Goal: Transaction & Acquisition: Book appointment/travel/reservation

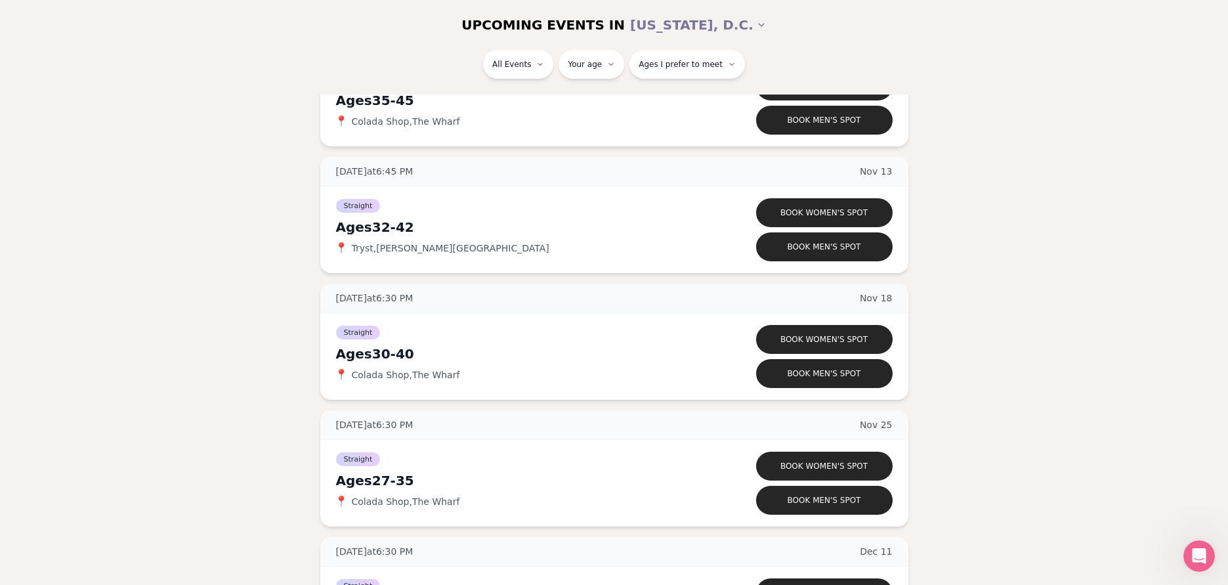
scroll to position [498, 0]
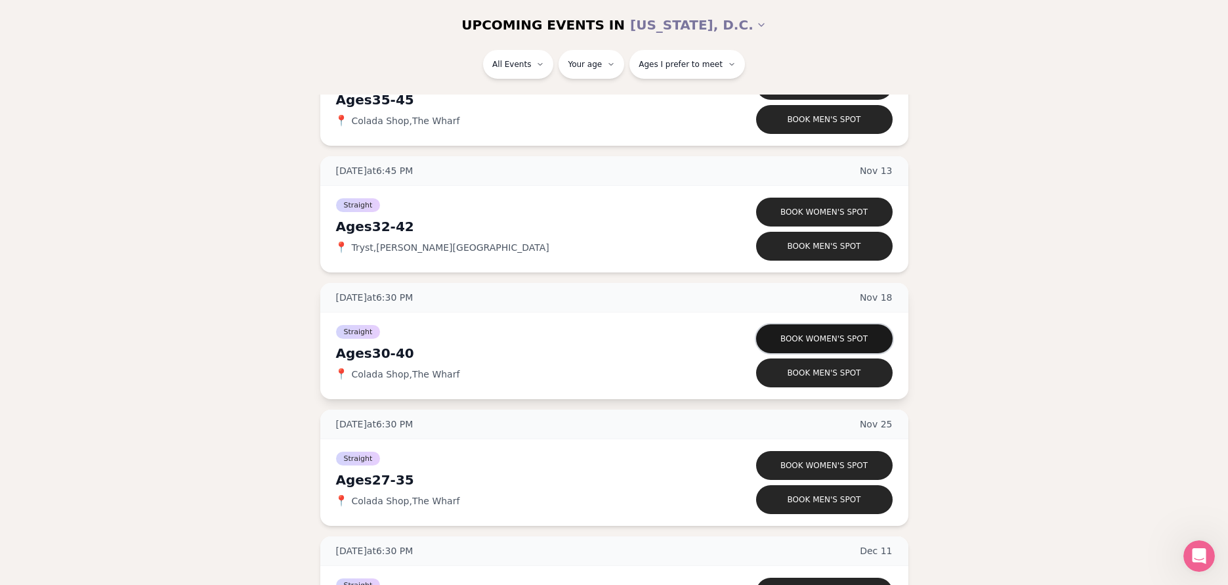
click at [811, 339] on button "Book women's spot" at bounding box center [824, 338] width 137 height 29
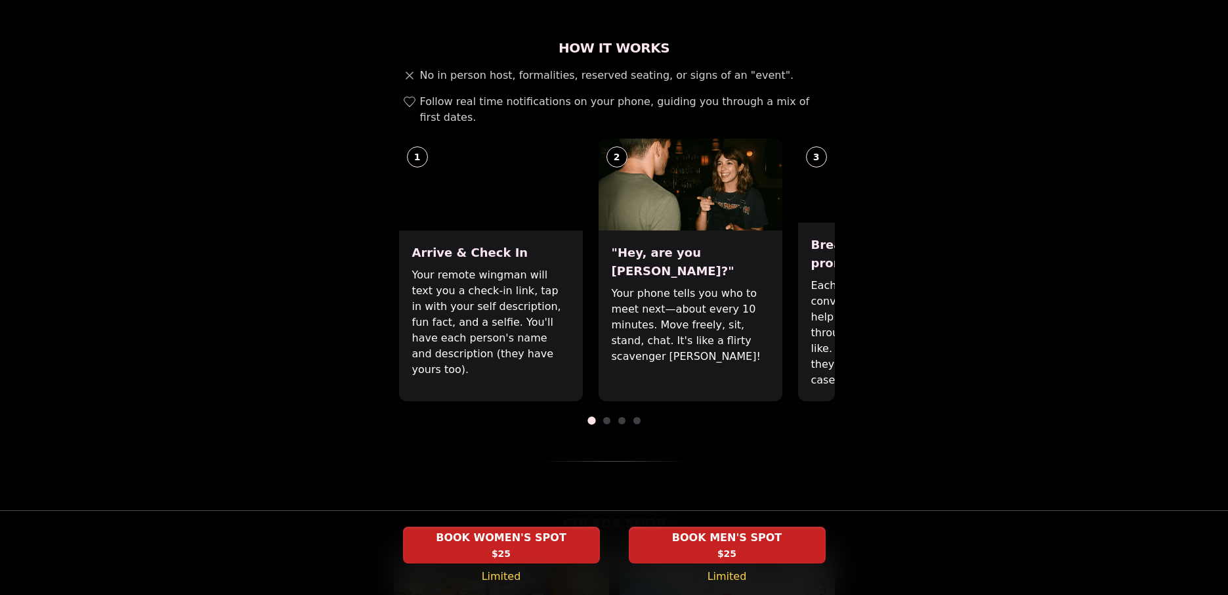
scroll to position [444, 0]
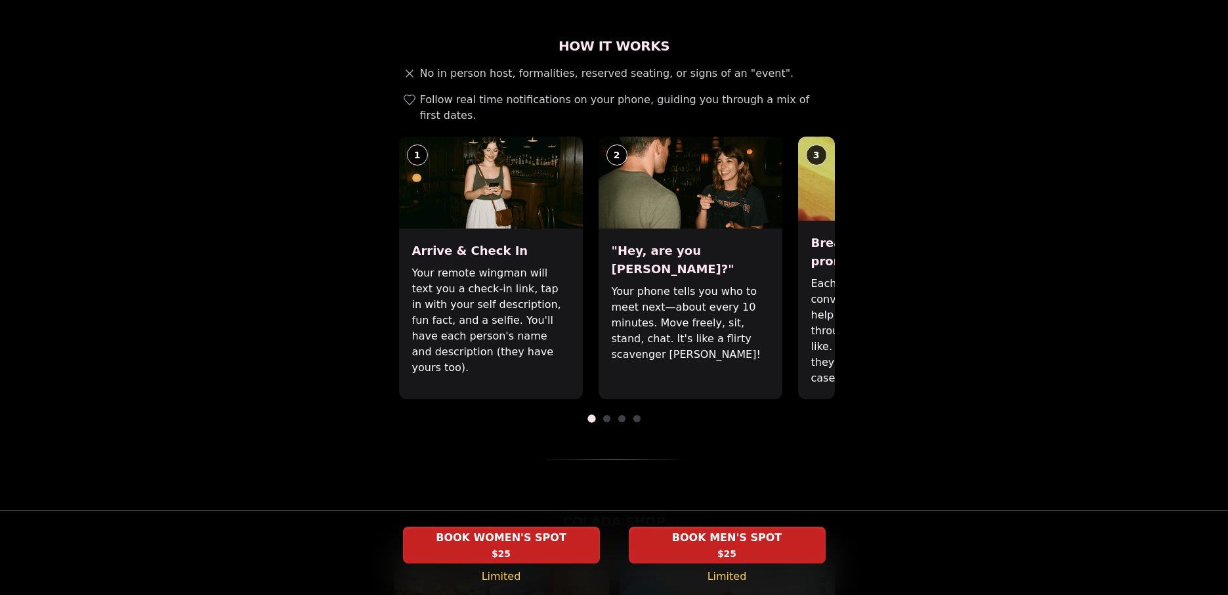
click at [824, 334] on p "Each date will have new convo prompts on screen to help break the ice. Cycle th…" at bounding box center [890, 331] width 158 height 110
click at [605, 415] on span at bounding box center [606, 418] width 7 height 7
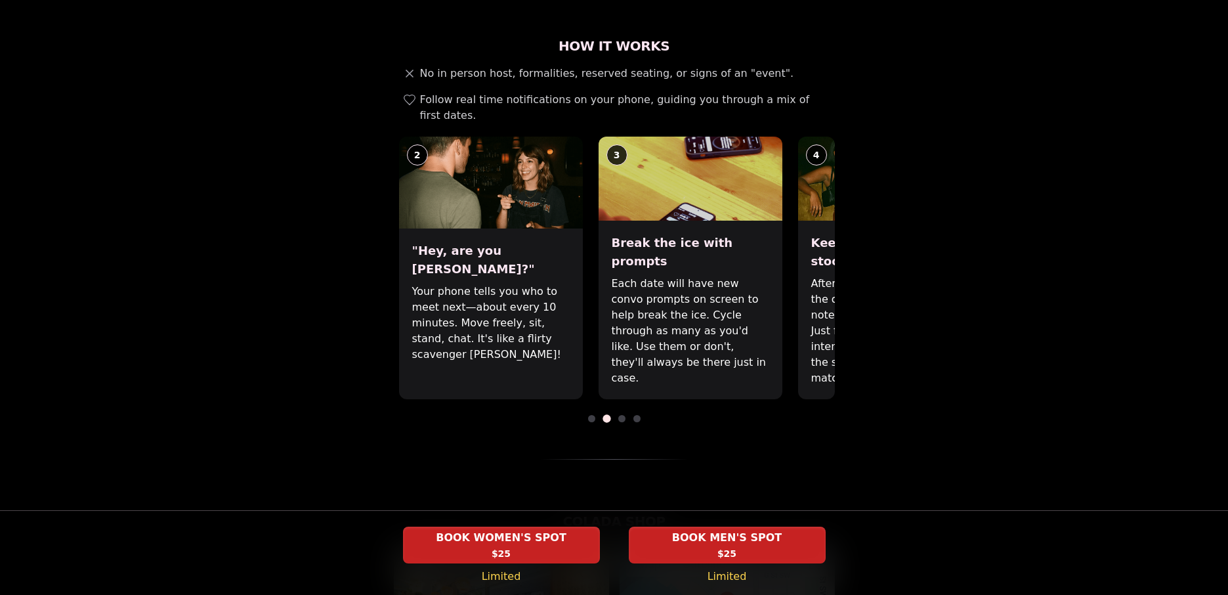
click at [621, 415] on span at bounding box center [621, 418] width 7 height 7
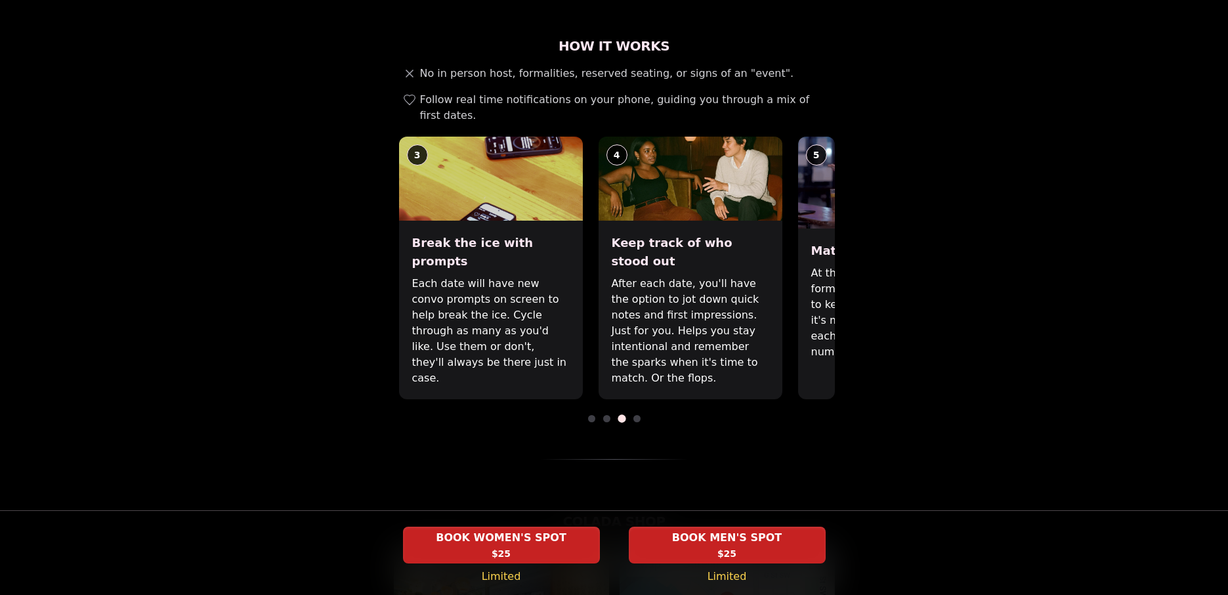
click at [637, 415] on span at bounding box center [637, 418] width 7 height 7
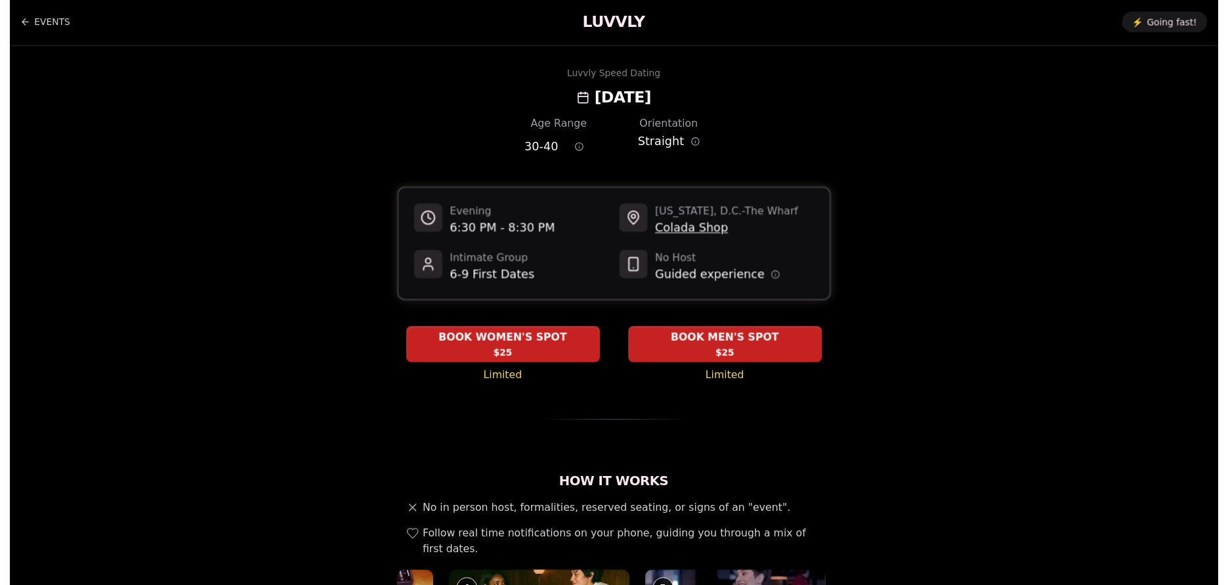
scroll to position [0, 0]
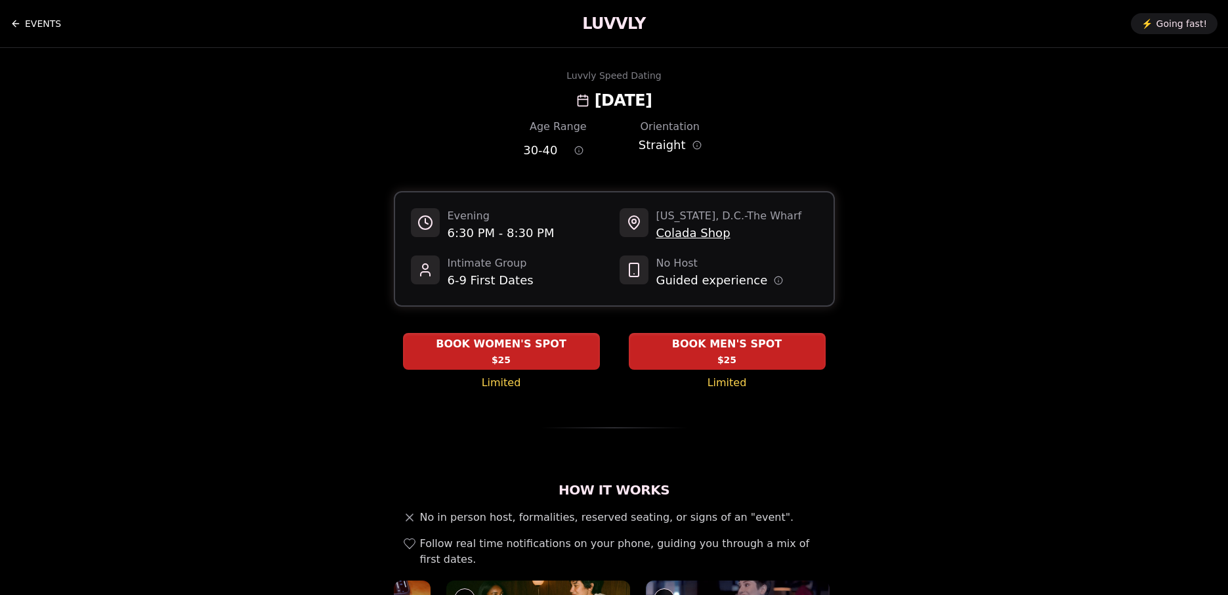
click at [43, 19] on link "EVENTS" at bounding box center [36, 24] width 51 height 26
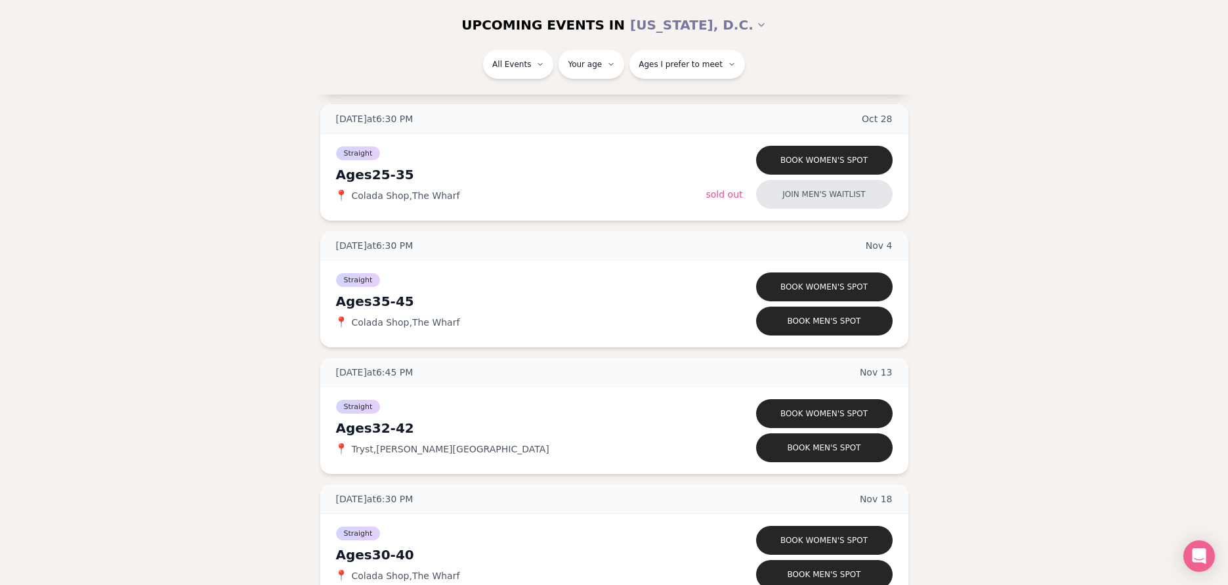
scroll to position [54, 0]
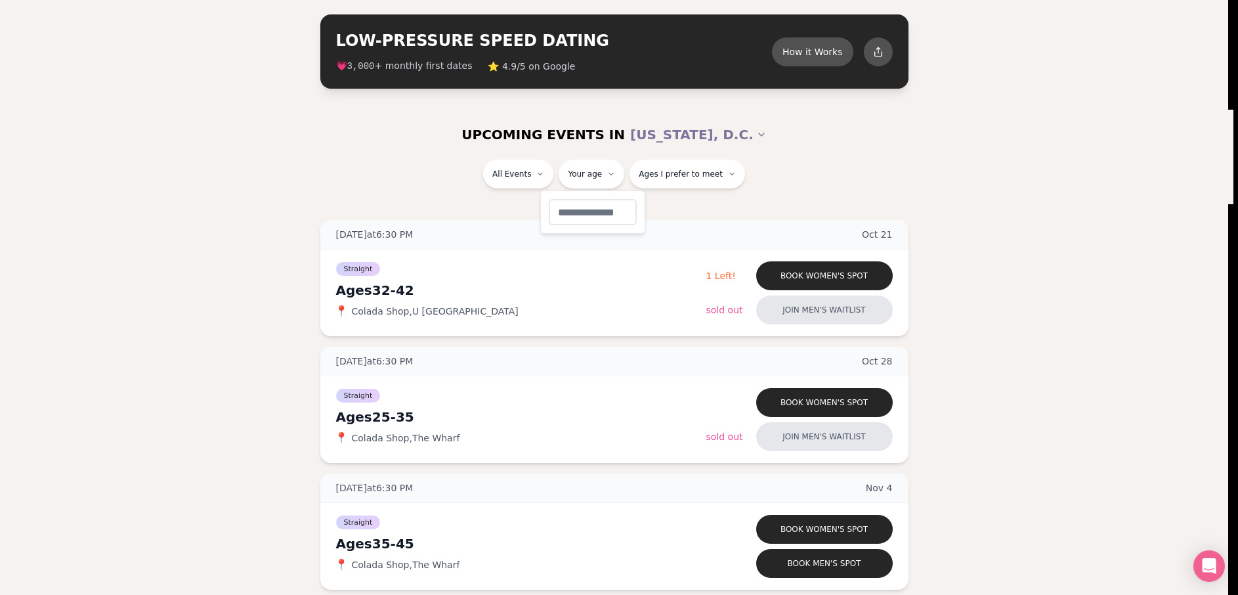
type input "**"
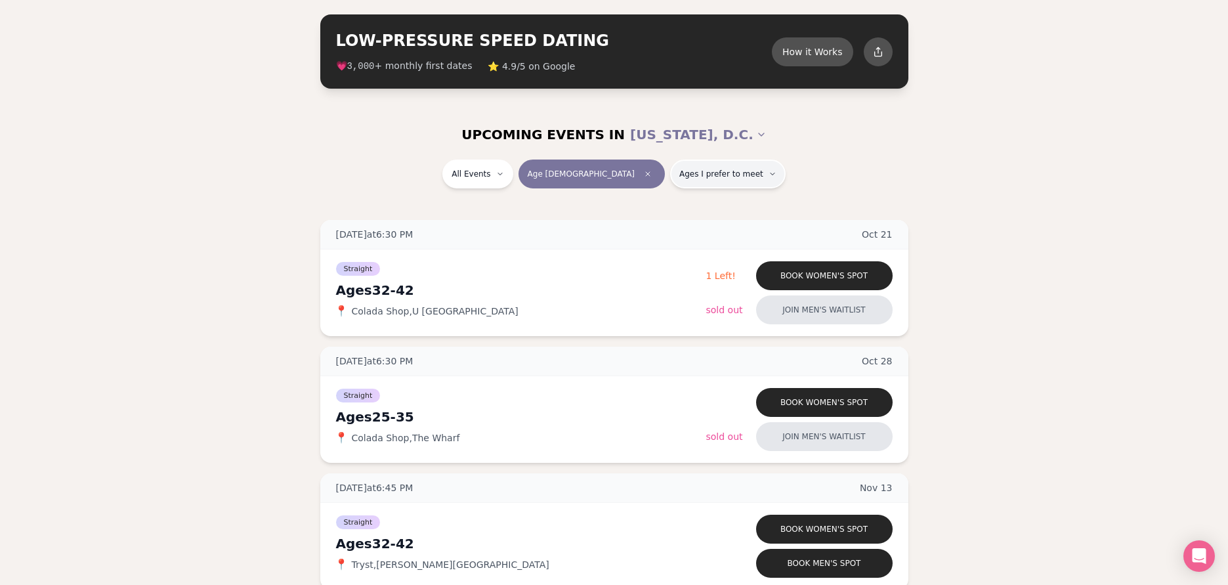
click at [688, 179] on button "Ages I prefer to meet" at bounding box center [728, 174] width 116 height 29
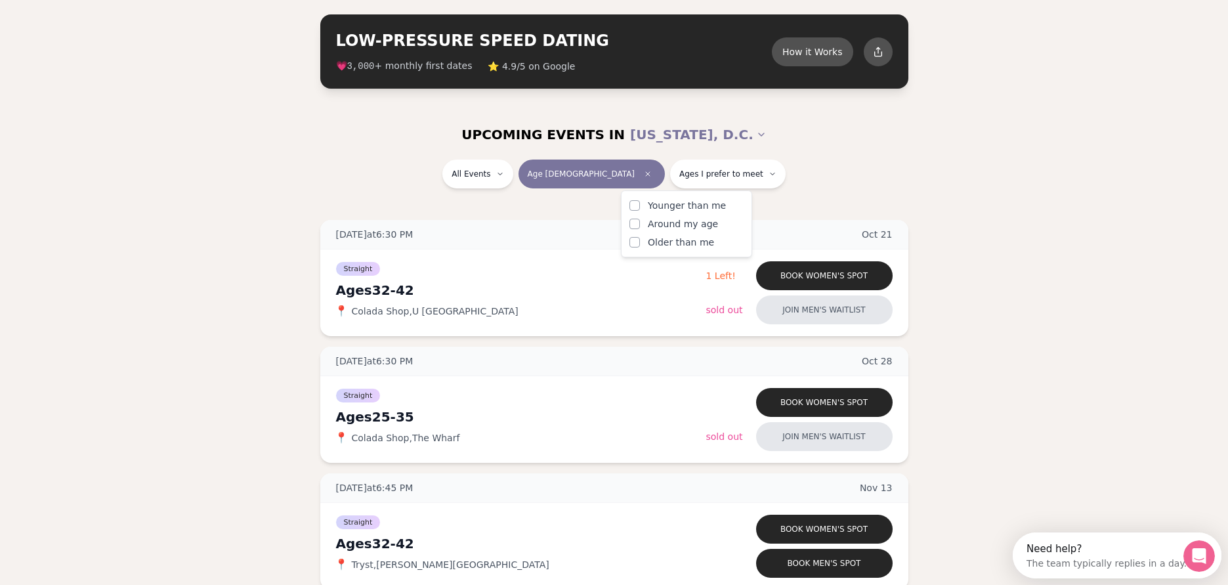
click at [636, 225] on button "Around my age" at bounding box center [635, 224] width 11 height 11
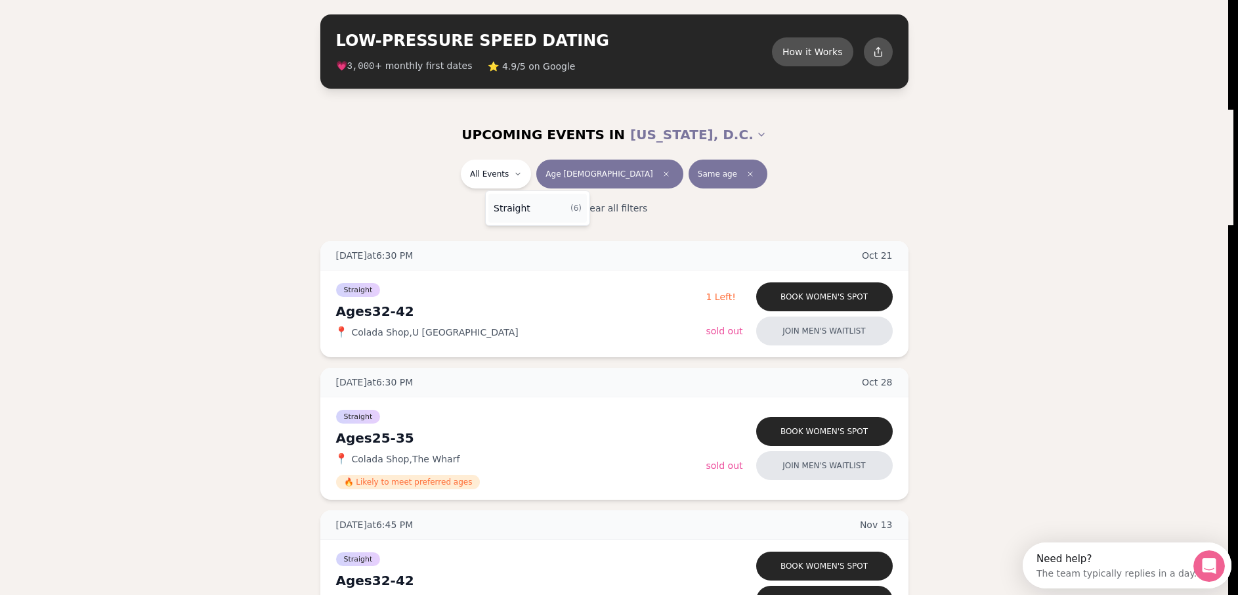
click at [521, 202] on span "Straight" at bounding box center [512, 208] width 37 height 13
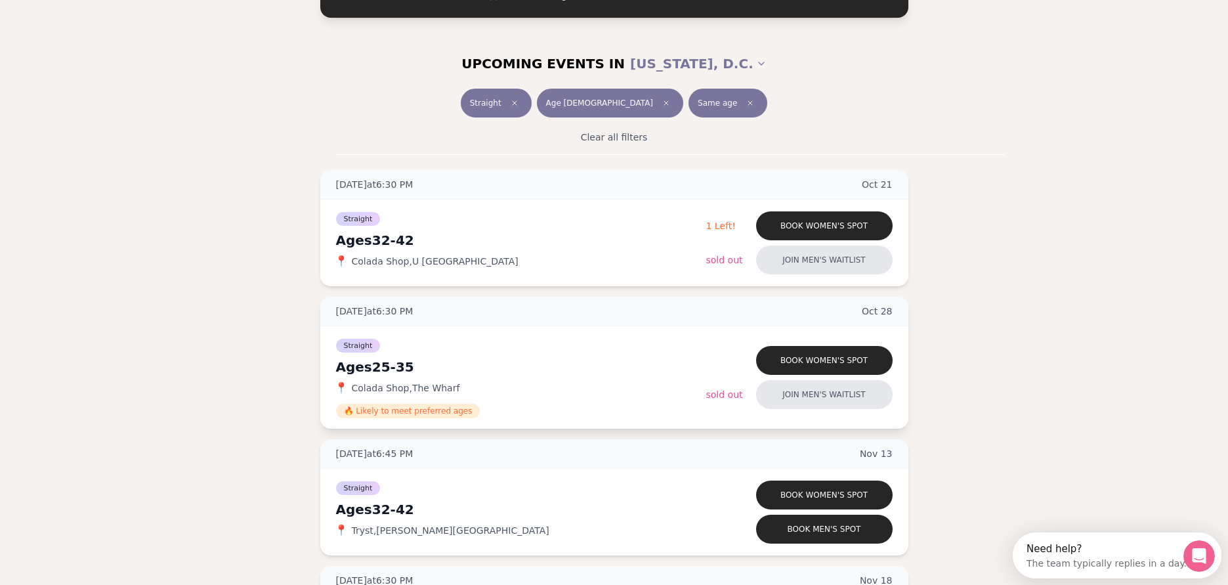
scroll to position [128, 0]
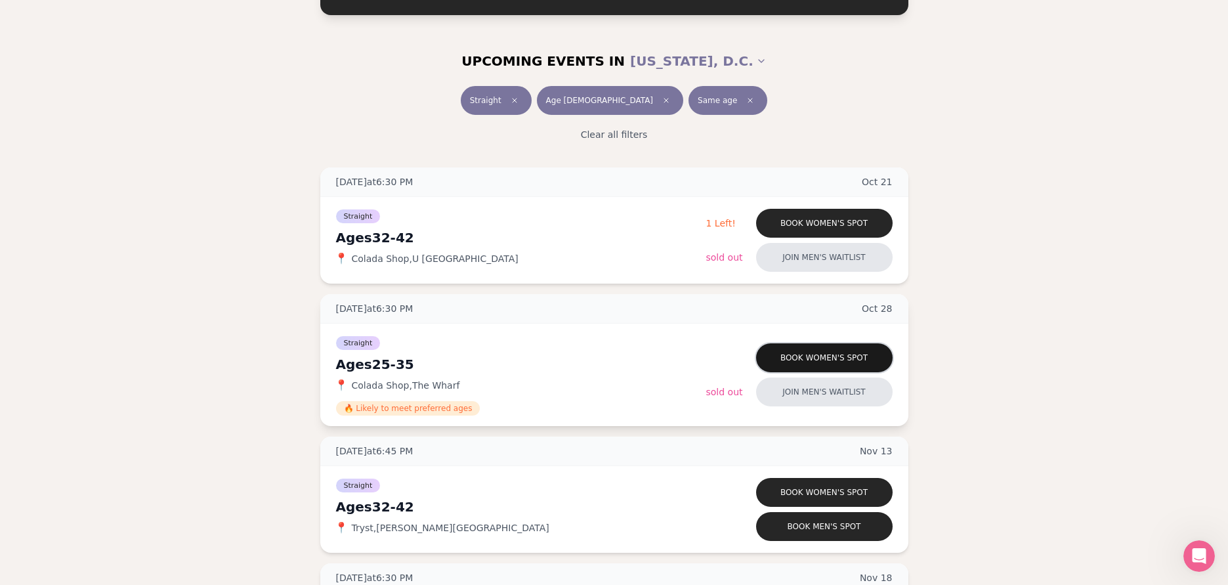
click at [831, 359] on button "Book women's spot" at bounding box center [824, 357] width 137 height 29
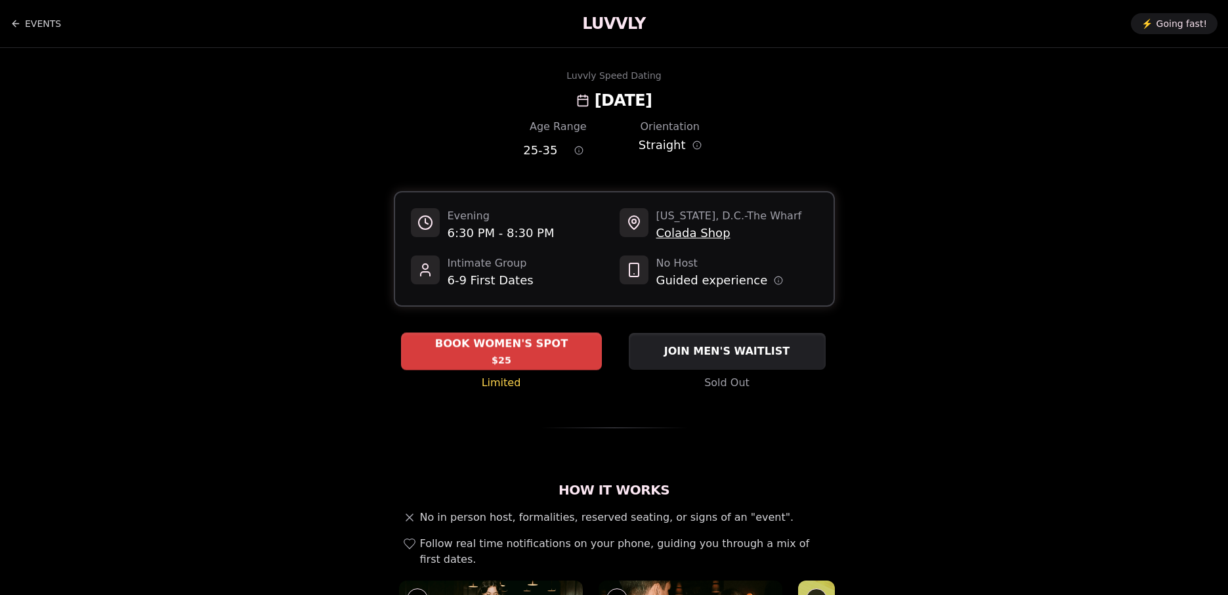
click at [536, 356] on div "BOOK WOMEN'S SPOT $25" at bounding box center [501, 351] width 201 height 36
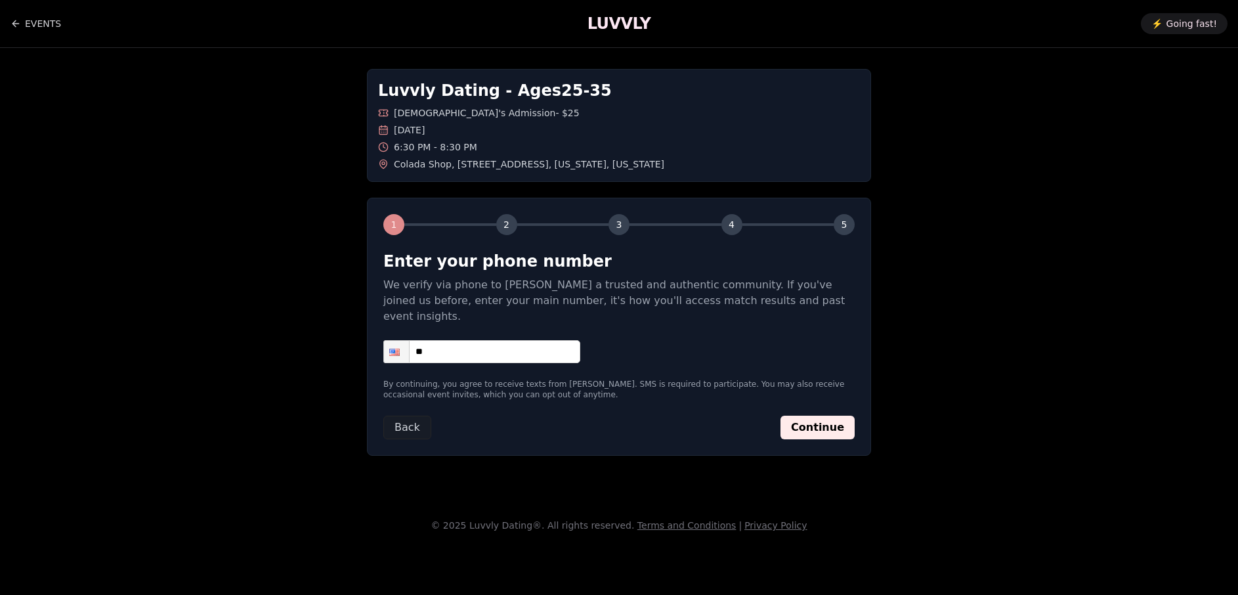
click at [511, 340] on input "**" at bounding box center [481, 351] width 197 height 23
type input "**********"
click at [806, 416] on button "Continue" at bounding box center [818, 428] width 74 height 24
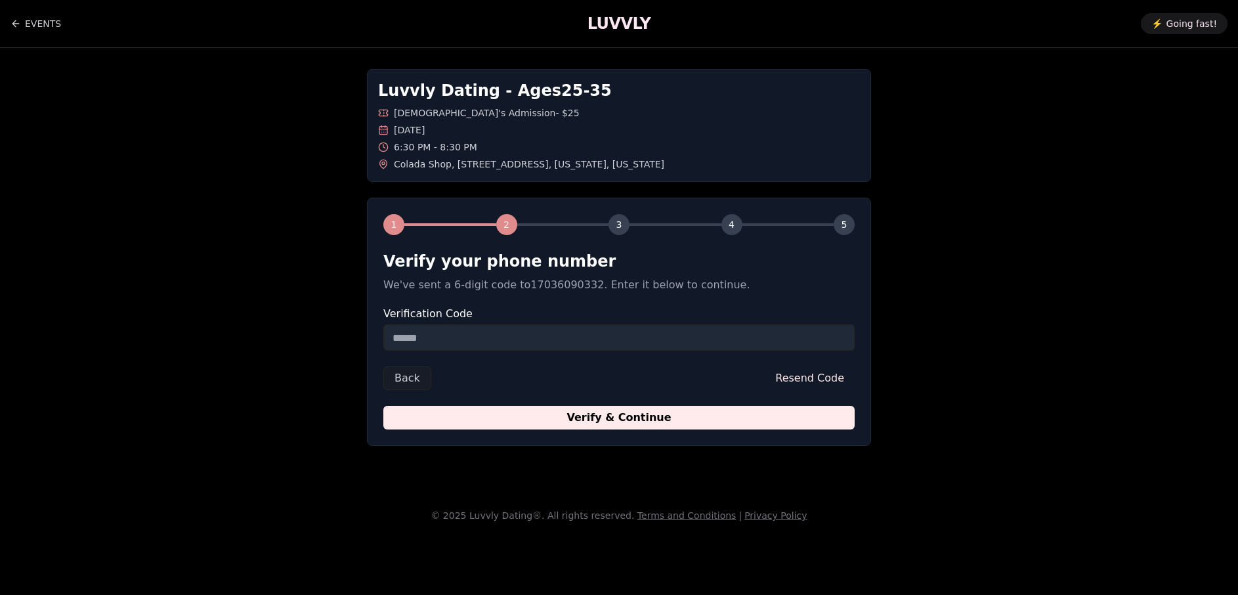
click at [584, 328] on input "Verification Code" at bounding box center [618, 337] width 471 height 26
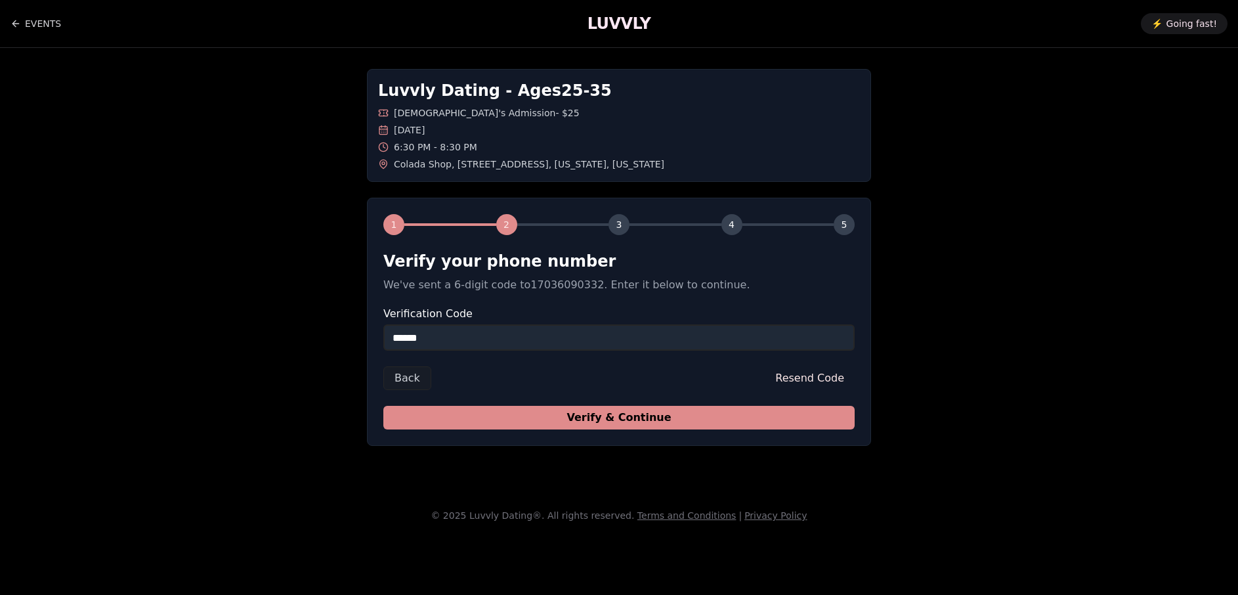
type input "******"
click at [668, 421] on button "Verify & Continue" at bounding box center [618, 418] width 471 height 24
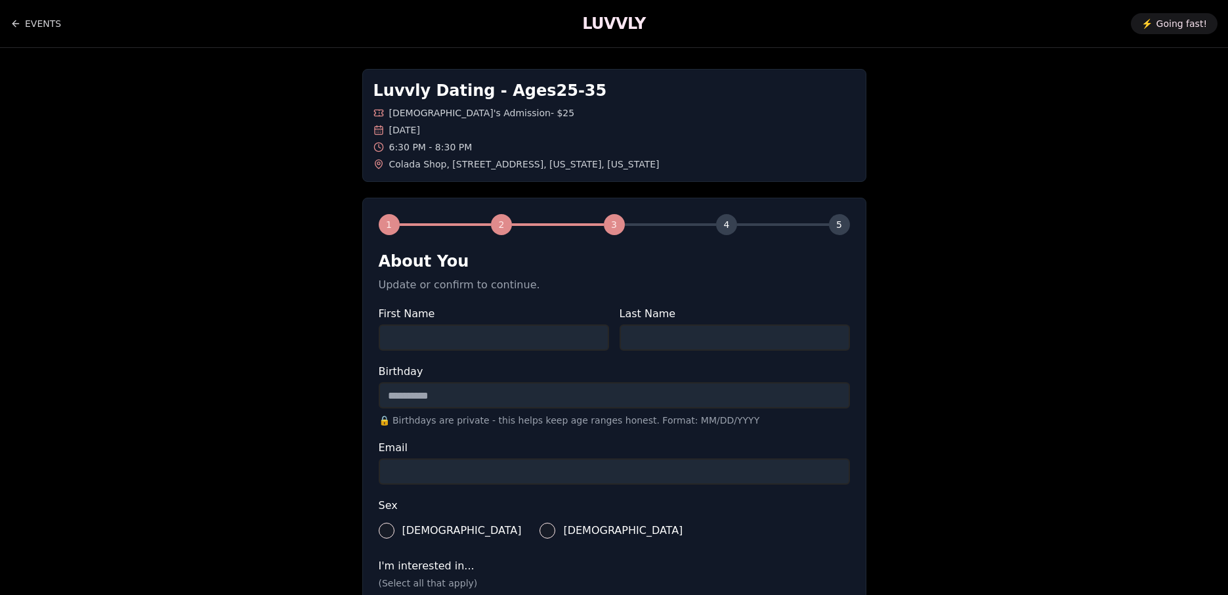
click at [522, 347] on input "First Name" at bounding box center [494, 337] width 230 height 26
type input "*********"
type input "*******"
click at [469, 398] on input "Birthday" at bounding box center [614, 395] width 471 height 26
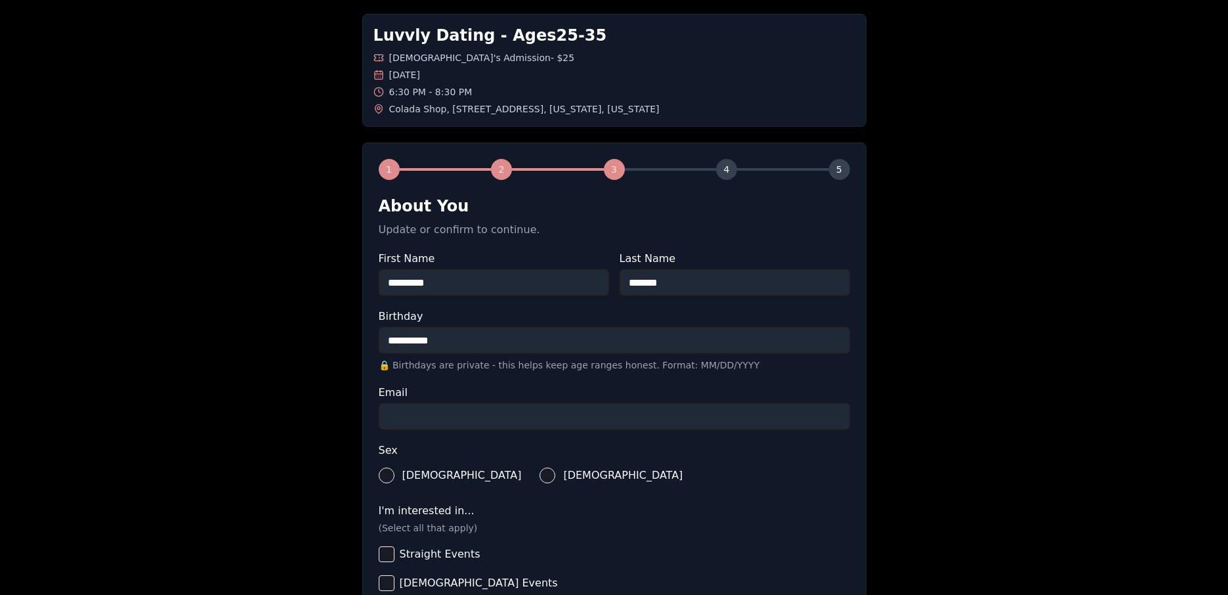
scroll to position [76, 0]
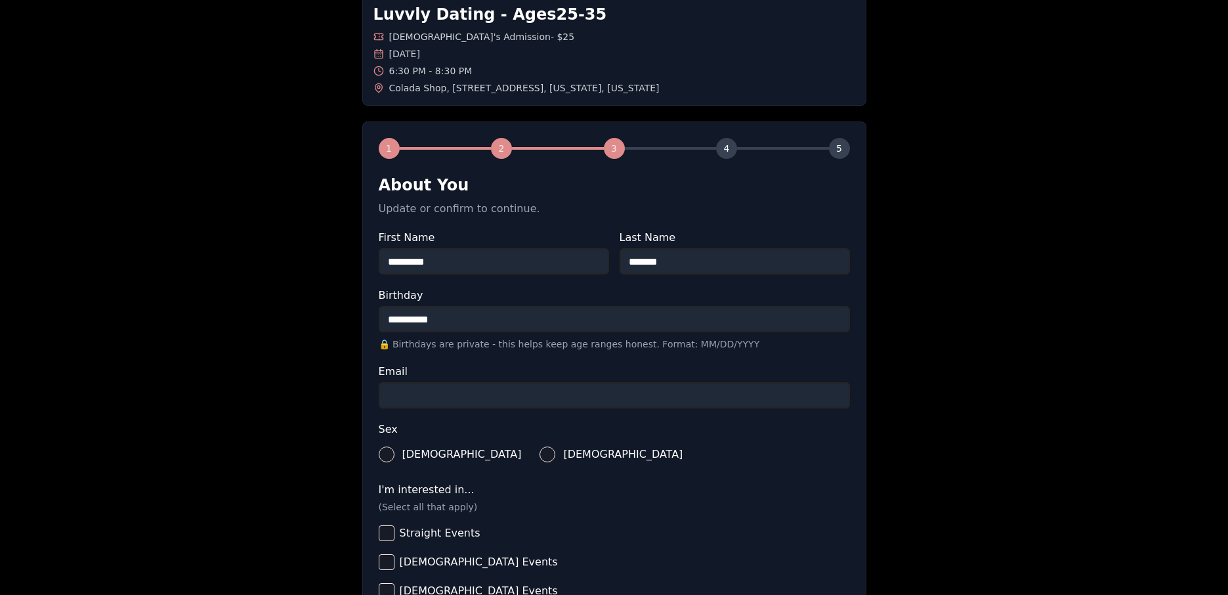
type input "**********"
click at [479, 395] on input "Email" at bounding box center [614, 395] width 471 height 26
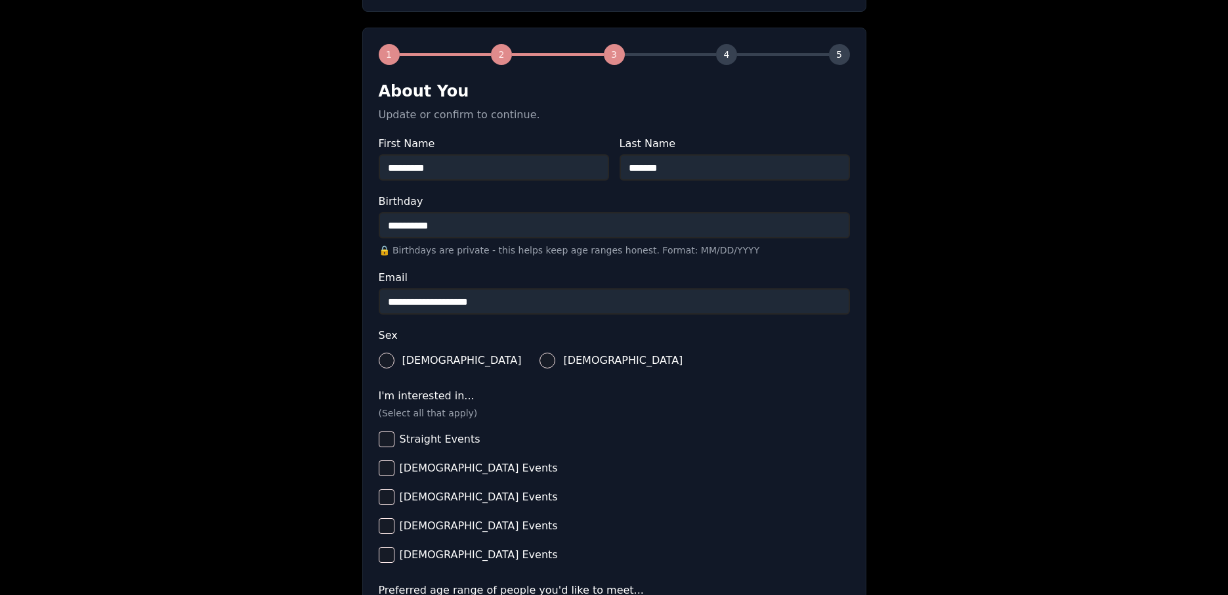
scroll to position [173, 0]
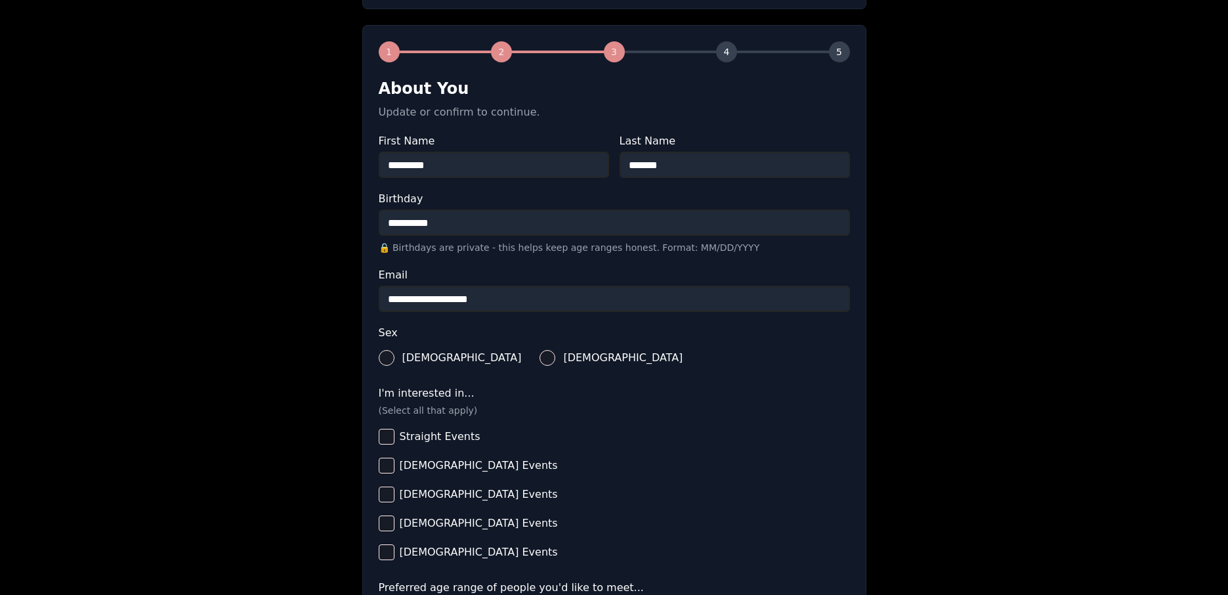
type input "**********"
drag, startPoint x: 450, startPoint y: 358, endPoint x: 481, endPoint y: 387, distance: 43.2
click at [540, 359] on button "[DEMOGRAPHIC_DATA]" at bounding box center [548, 358] width 16 height 16
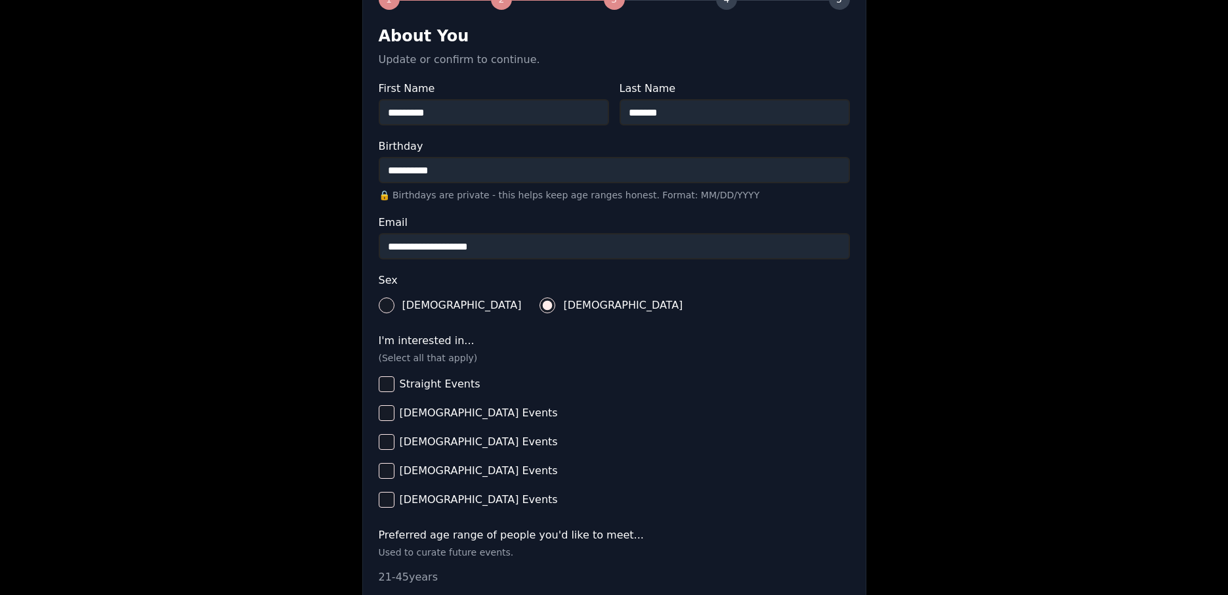
scroll to position [239, 0]
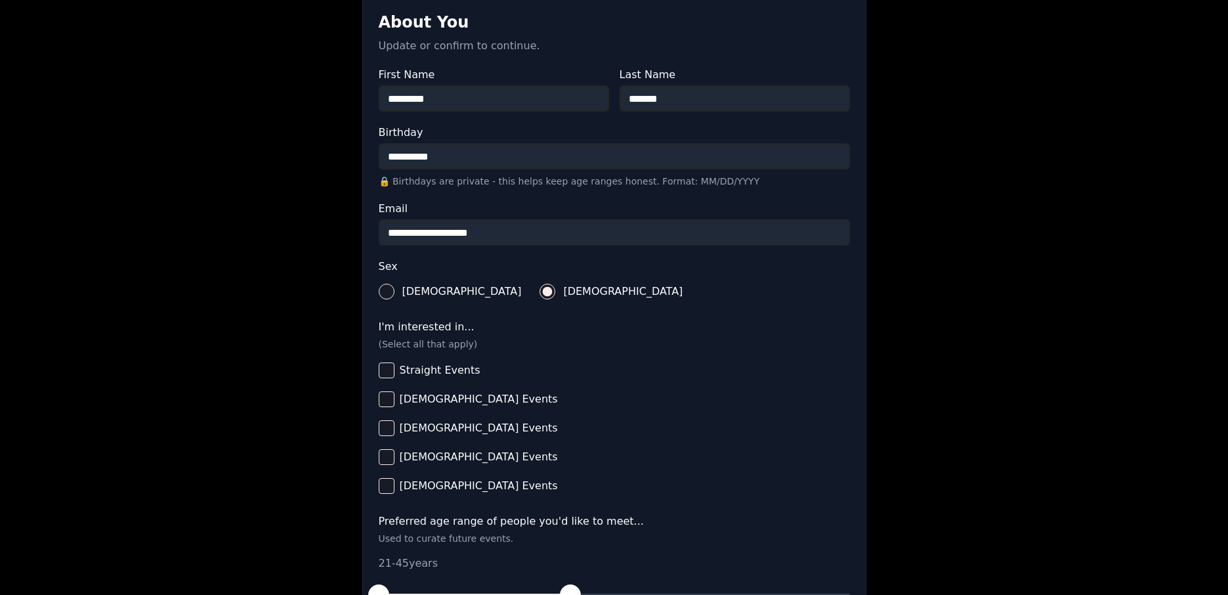
click at [385, 368] on button "Straight Events" at bounding box center [387, 370] width 16 height 16
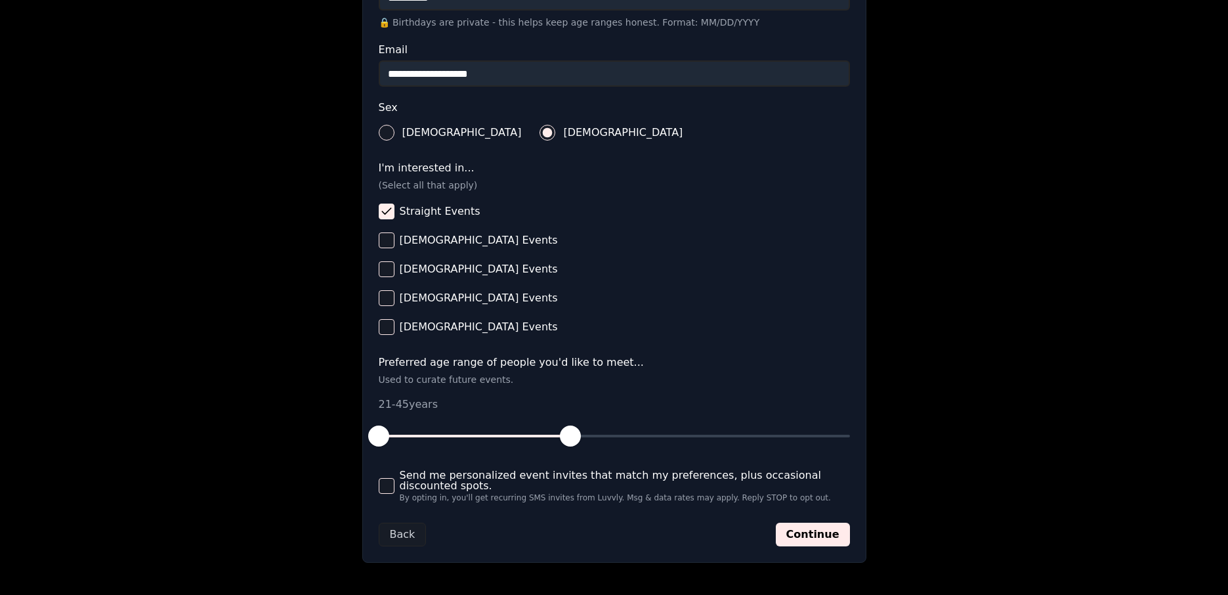
scroll to position [414, 0]
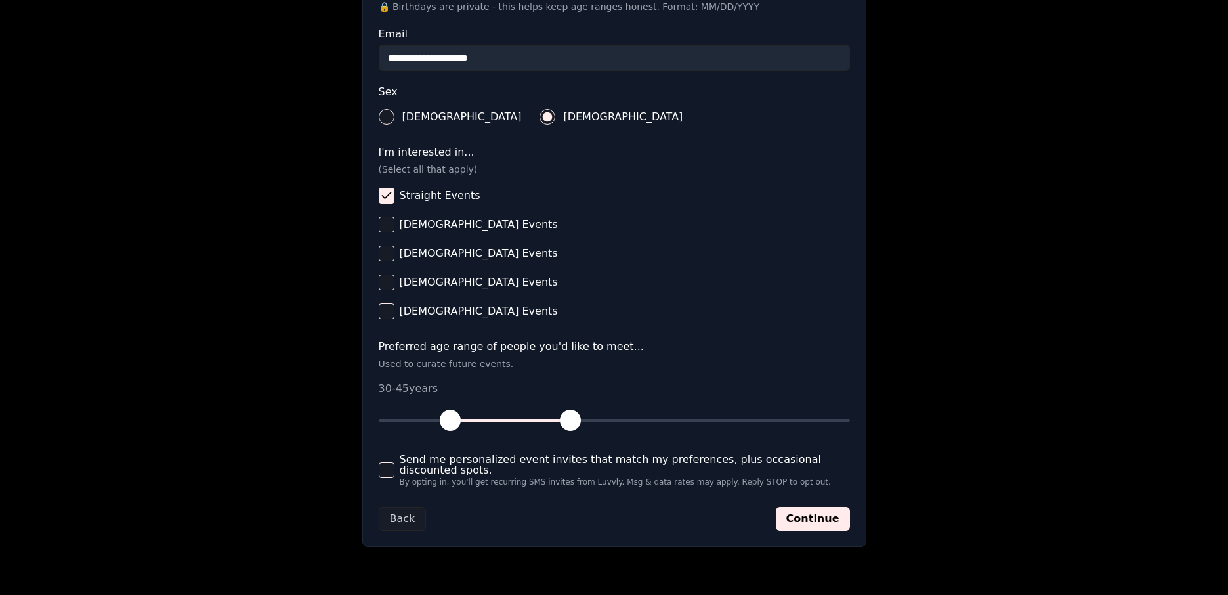
drag, startPoint x: 378, startPoint y: 422, endPoint x: 452, endPoint y: 431, distance: 74.7
click at [452, 431] on button "button" at bounding box center [450, 420] width 29 height 29
drag, startPoint x: 570, startPoint y: 421, endPoint x: 477, endPoint y: 421, distance: 92.6
click at [477, 421] on span "button" at bounding box center [474, 420] width 21 height 21
click at [382, 467] on button "Send me personalized event invites that match my preferences, plus occasional d…" at bounding box center [387, 470] width 16 height 16
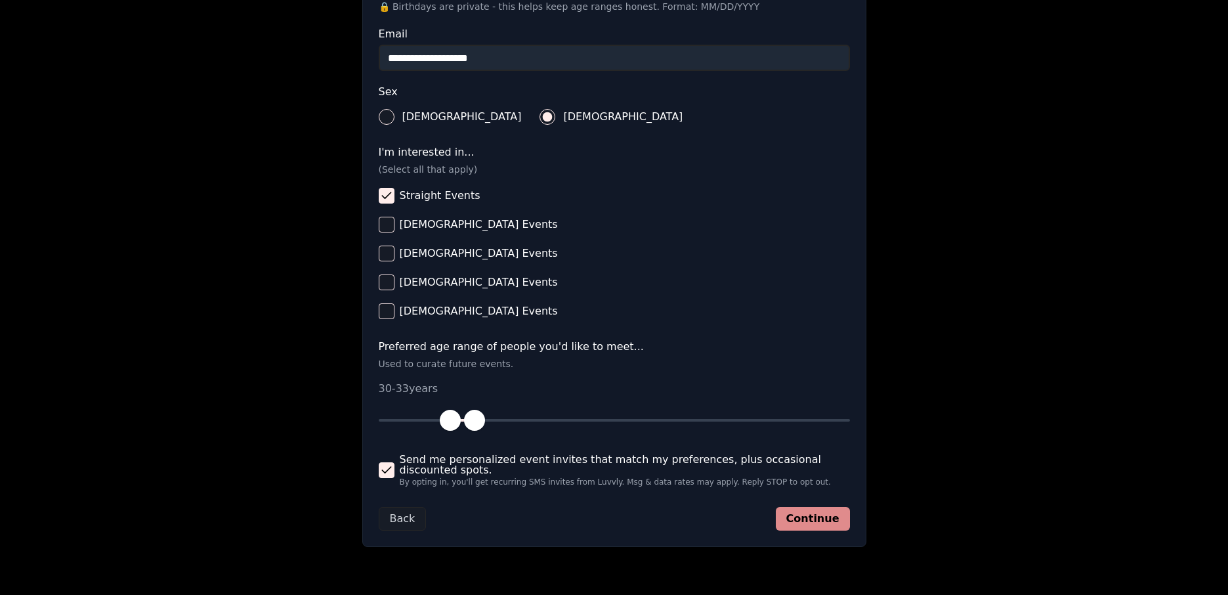
click at [808, 521] on button "Continue" at bounding box center [813, 519] width 74 height 24
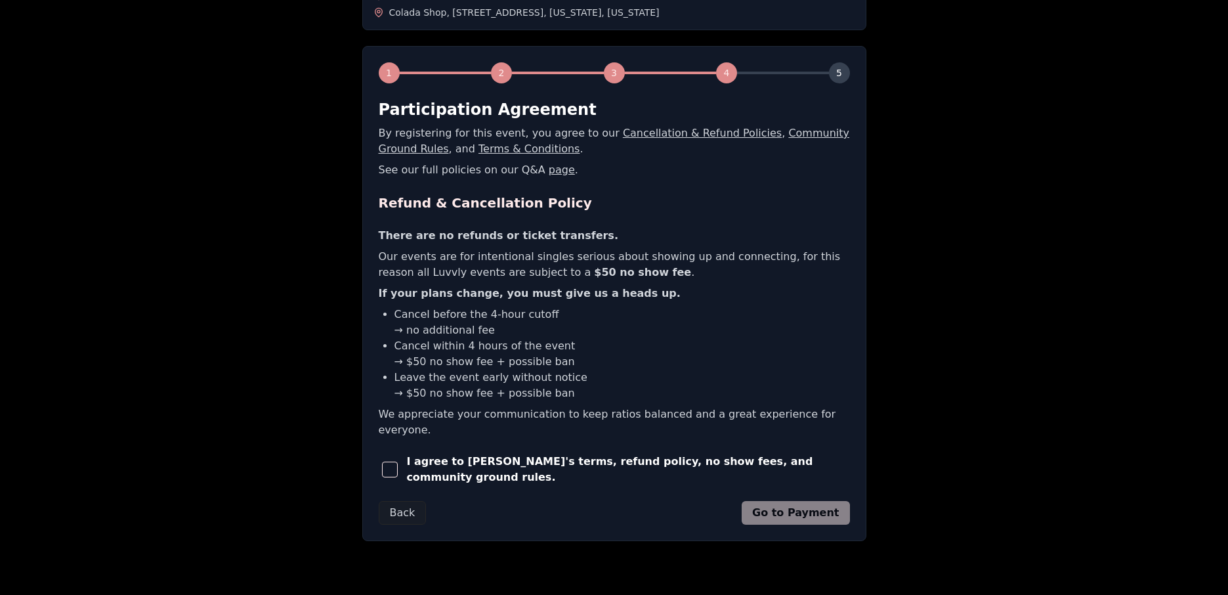
scroll to position [166, 0]
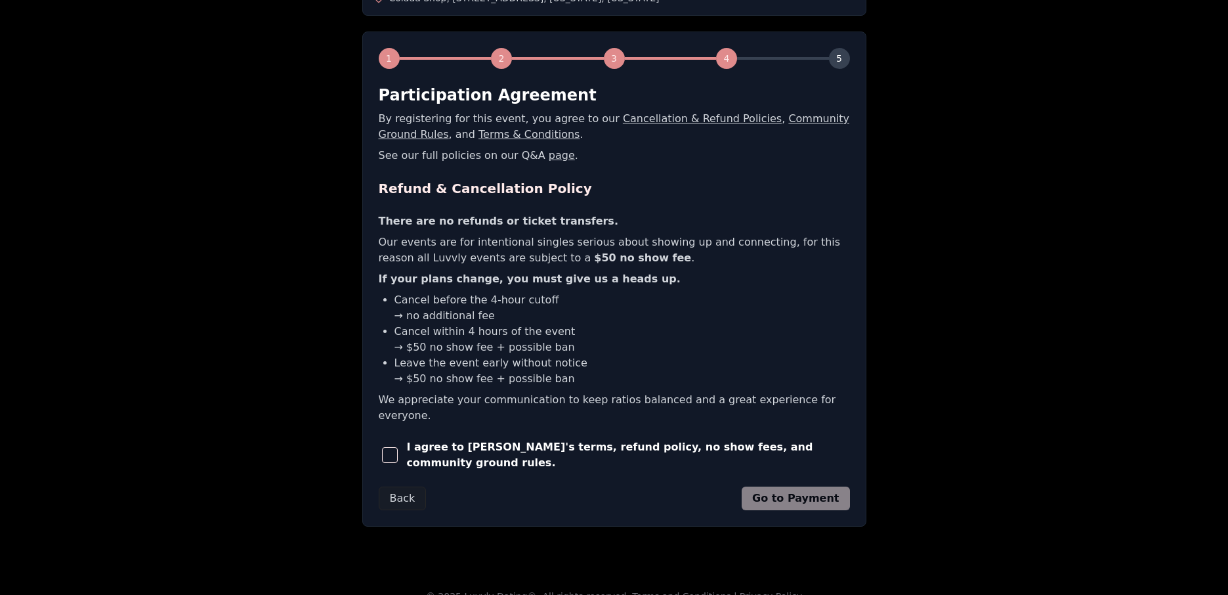
click at [400, 441] on button "button" at bounding box center [390, 455] width 23 height 29
click at [813, 486] on button "Go to Payment" at bounding box center [796, 498] width 108 height 24
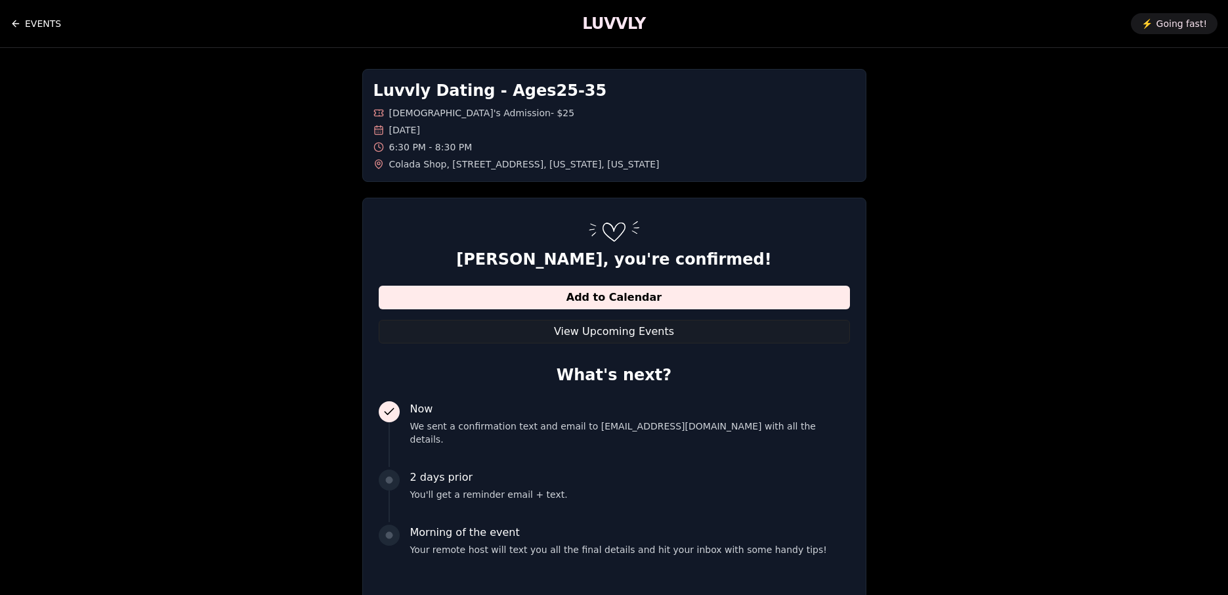
click at [39, 23] on link "EVENTS" at bounding box center [36, 24] width 51 height 26
